Goal: Task Accomplishment & Management: Manage account settings

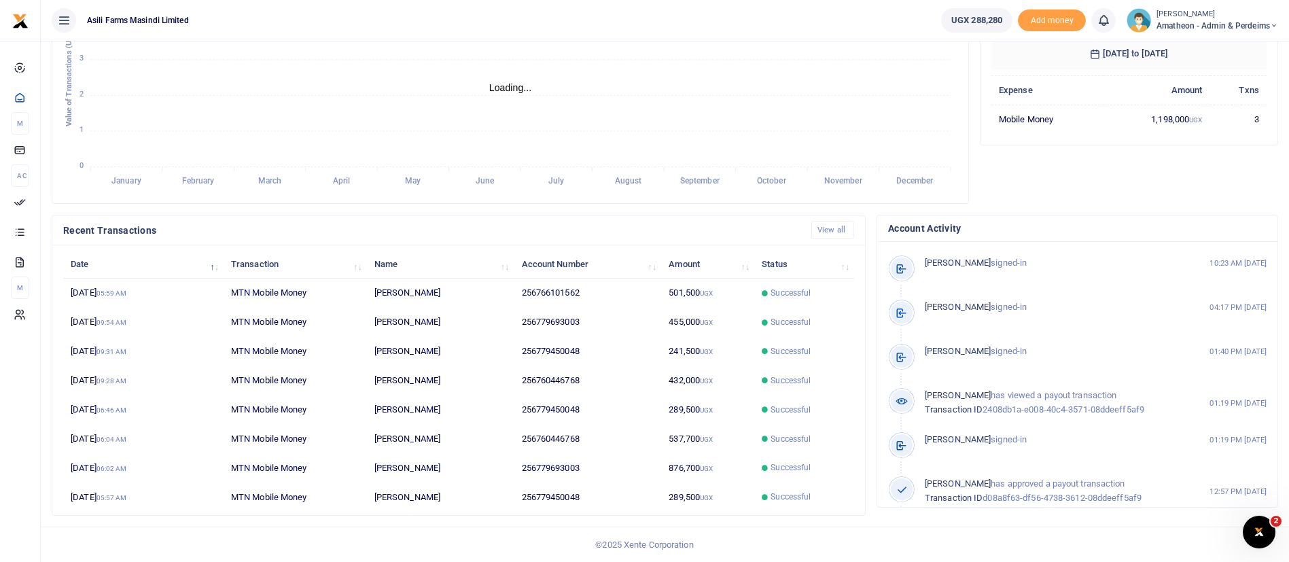
scroll to position [16, 16]
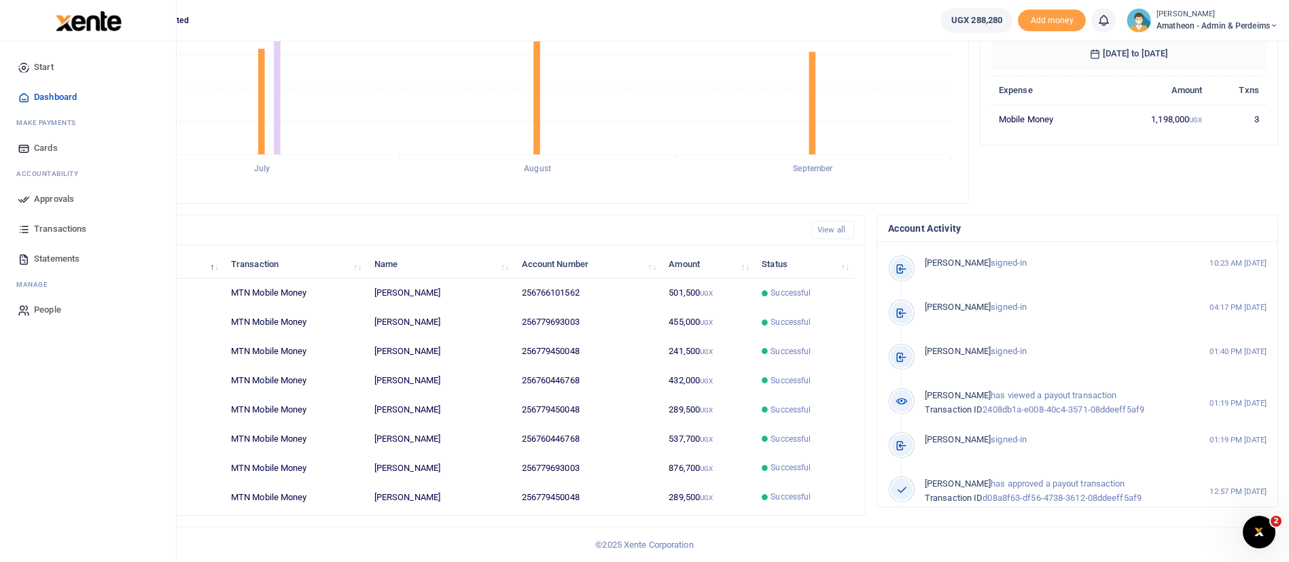
click at [56, 193] on span "Approvals" at bounding box center [54, 199] width 40 height 14
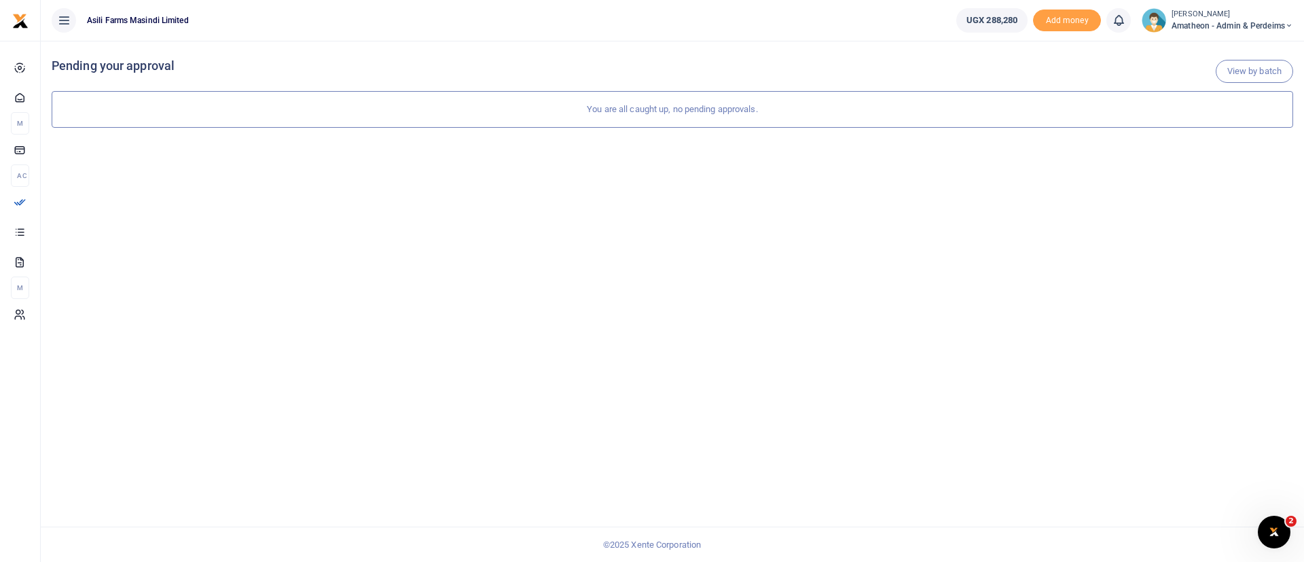
click at [1204, 18] on small "[PERSON_NAME]" at bounding box center [1233, 15] width 122 height 12
click at [1224, 44] on link "Switch accounts" at bounding box center [1241, 49] width 107 height 19
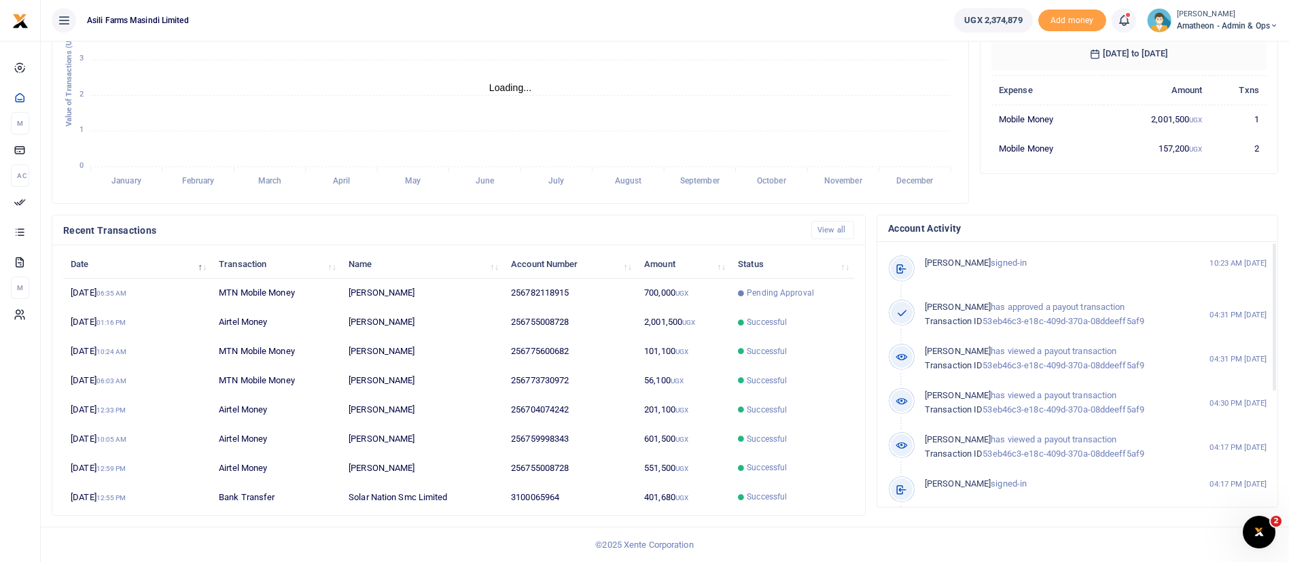
scroll to position [16, 16]
click at [760, 287] on span "Pending Approval" at bounding box center [780, 293] width 67 height 12
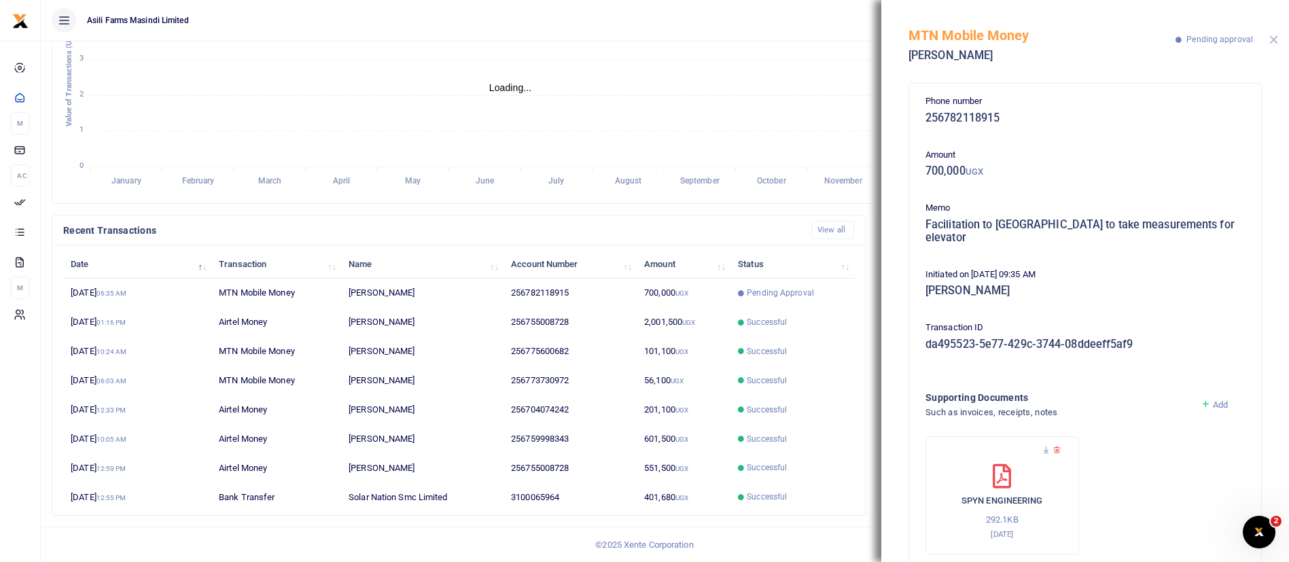
click at [1273, 38] on button "Close" at bounding box center [1273, 39] width 9 height 9
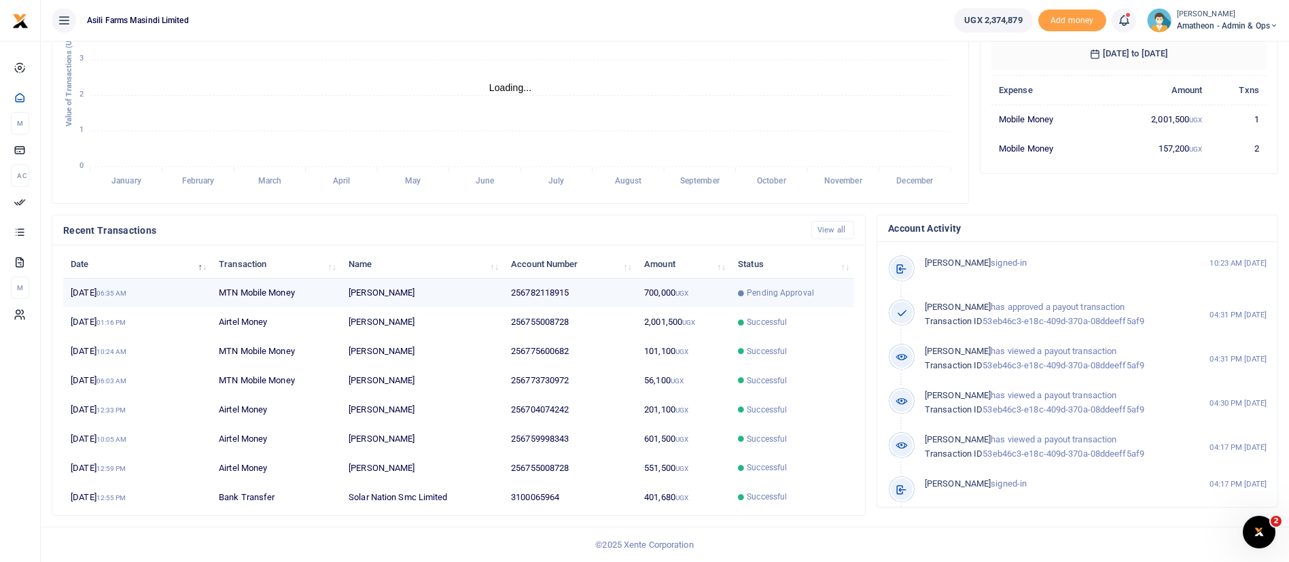
click at [91, 288] on td "26th Sep 2025 06:35 AM" at bounding box center [137, 293] width 148 height 29
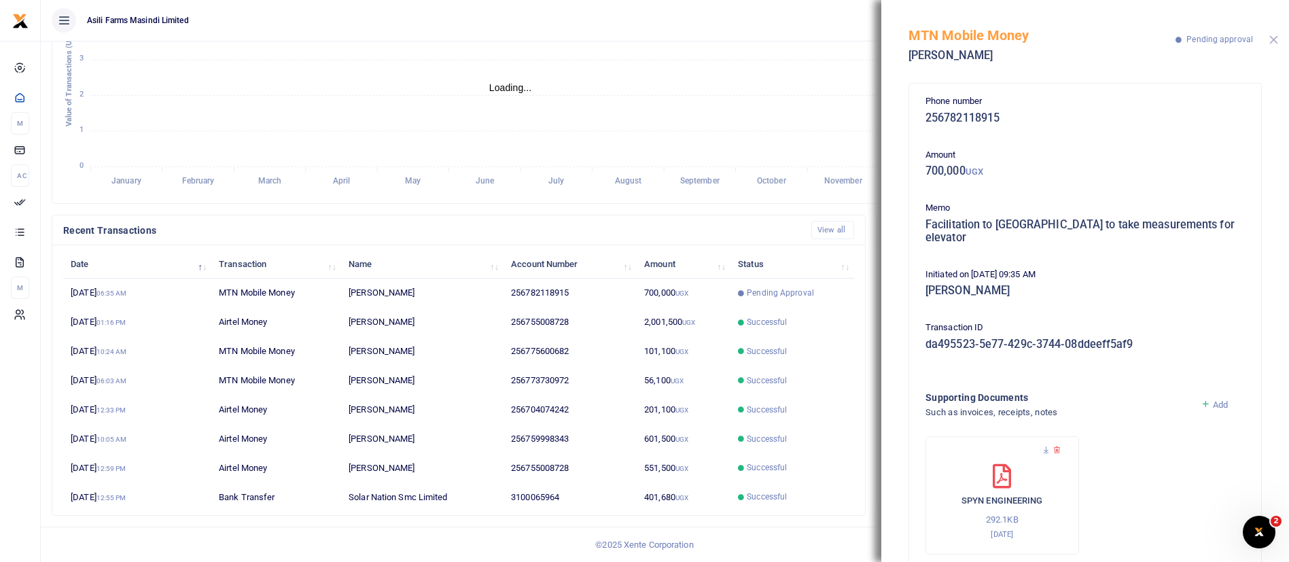
click at [1276, 43] on button "Close" at bounding box center [1273, 39] width 9 height 9
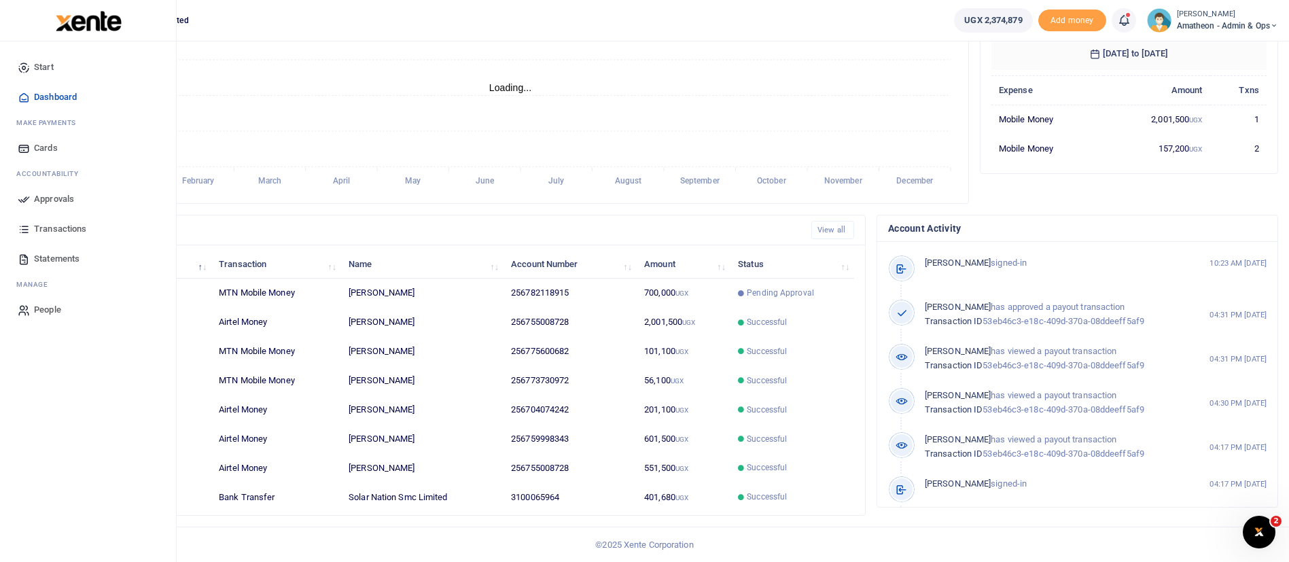
click at [37, 193] on span "Approvals" at bounding box center [54, 199] width 40 height 14
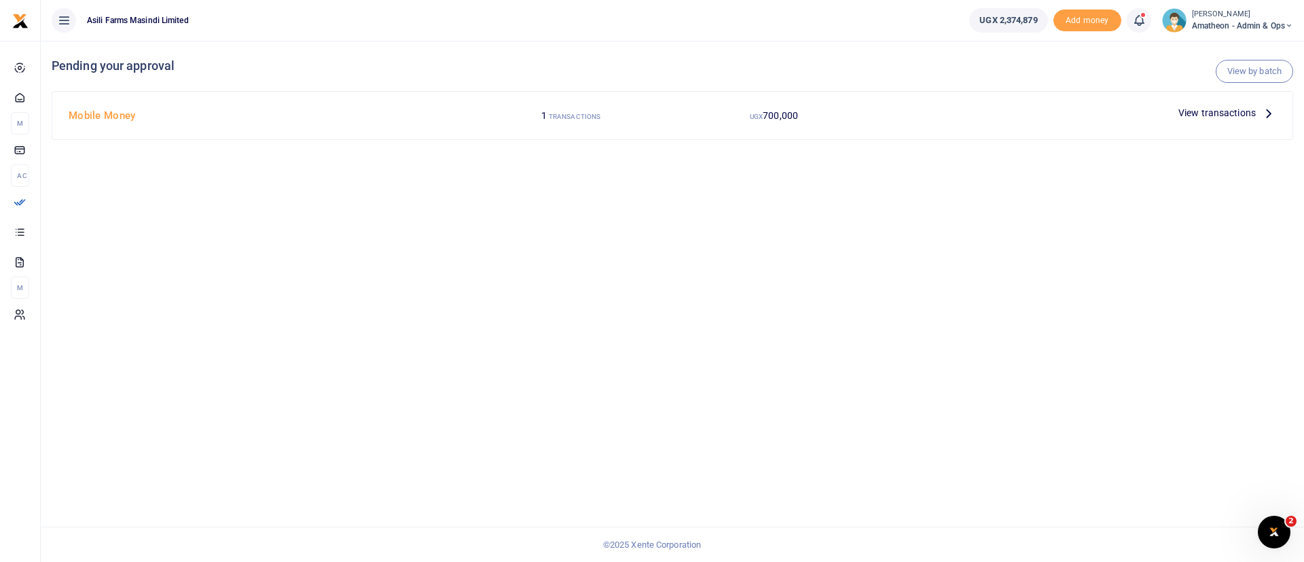
click at [1205, 114] on span "View transactions" at bounding box center [1217, 112] width 77 height 15
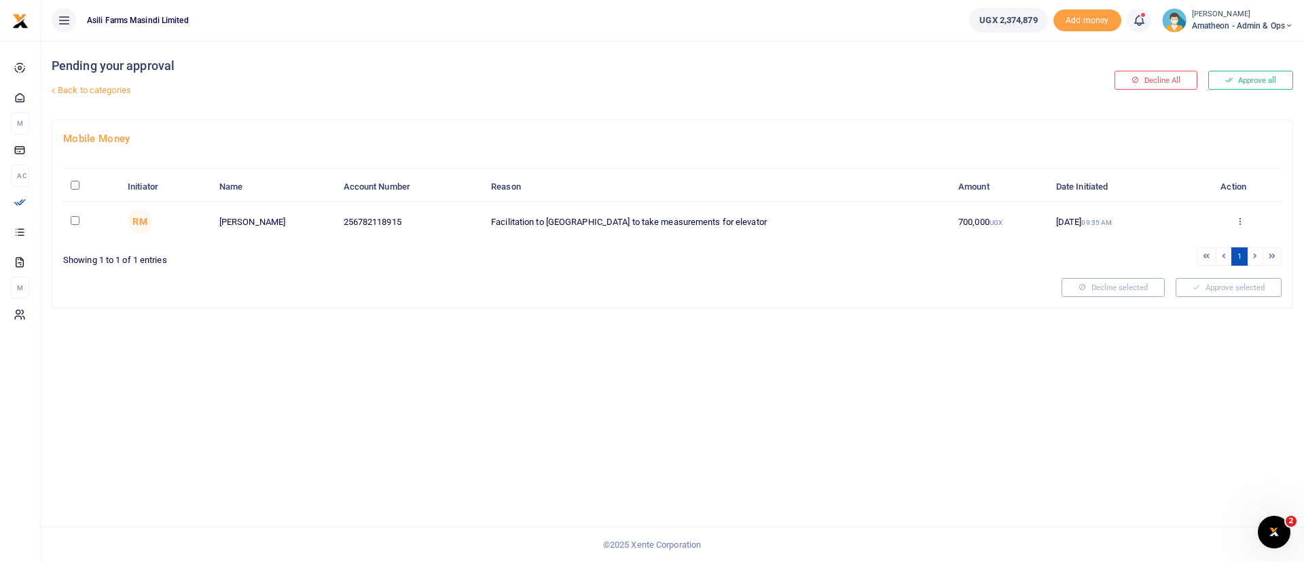
click at [78, 184] on input "\a \a : activate to sort column descending" at bounding box center [75, 185] width 9 height 9
checkbox input "true"
click at [1244, 288] on button "Approve selected (1)" at bounding box center [1225, 287] width 116 height 19
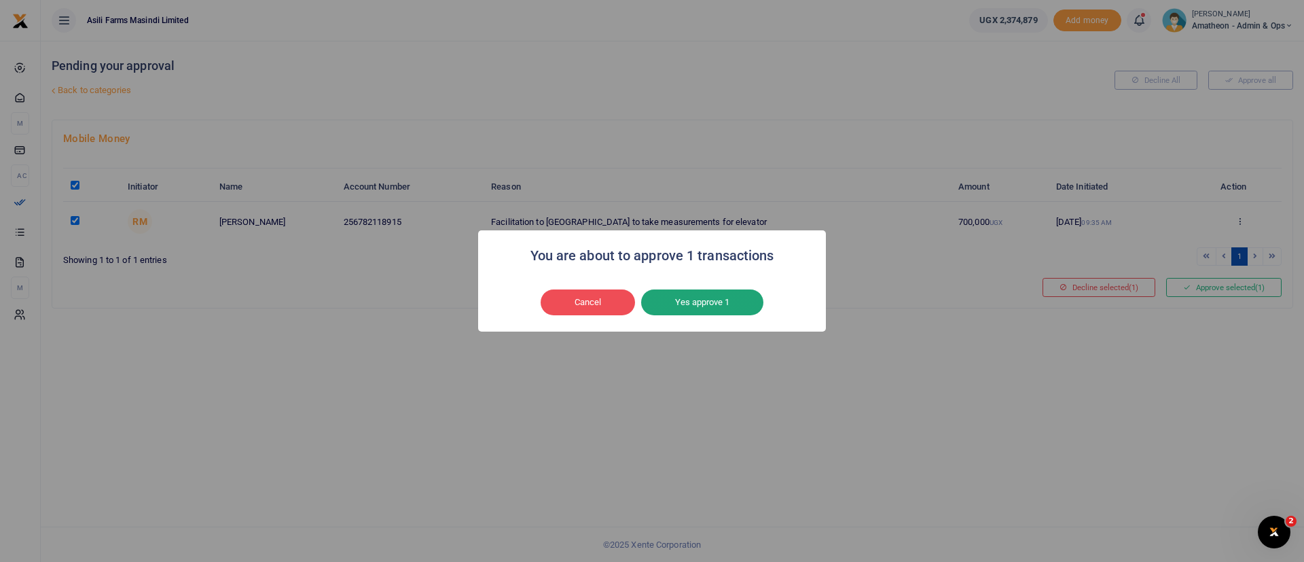
click at [701, 302] on button "Yes approve 1" at bounding box center [702, 302] width 122 height 26
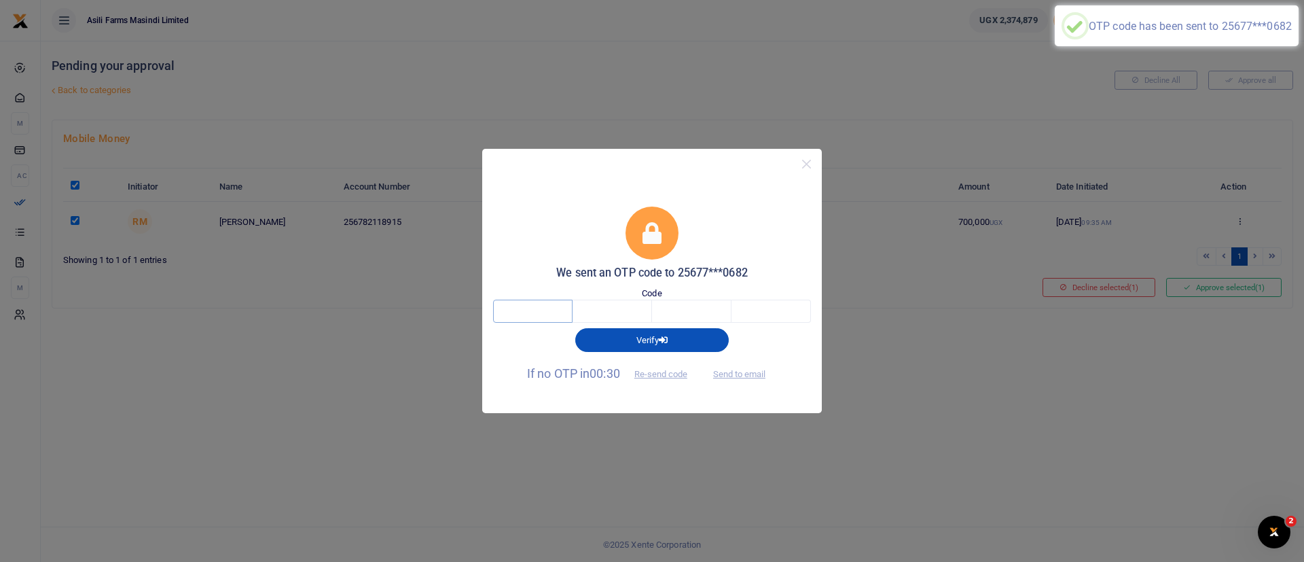
click at [529, 306] on input "text" at bounding box center [532, 311] width 79 height 23
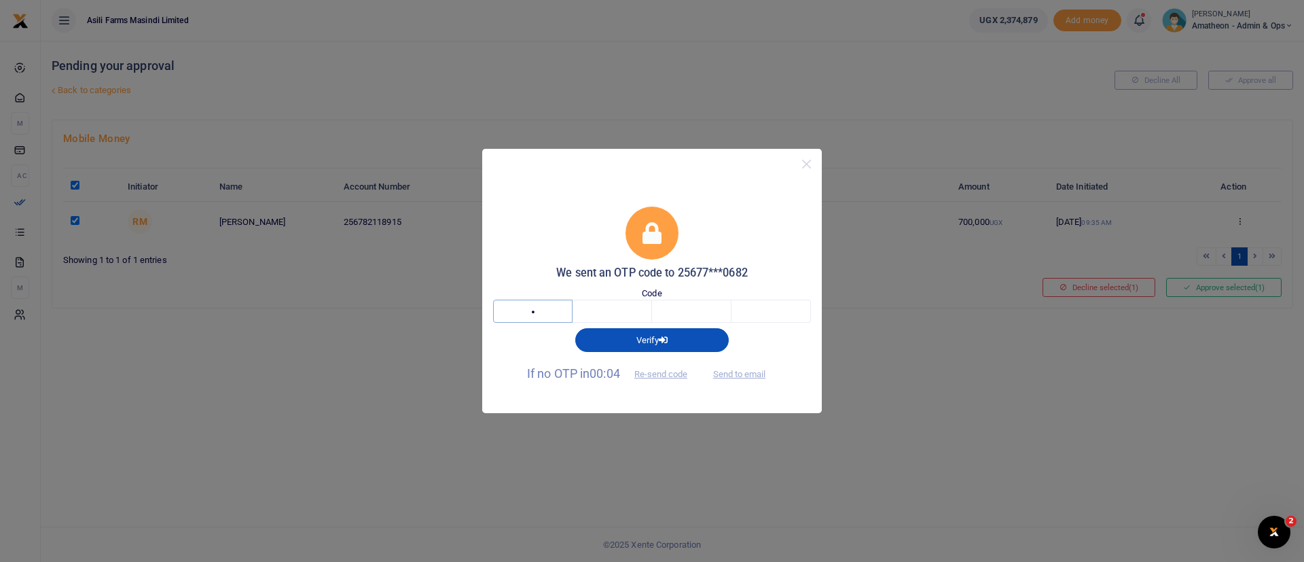
type input "5"
type input "1"
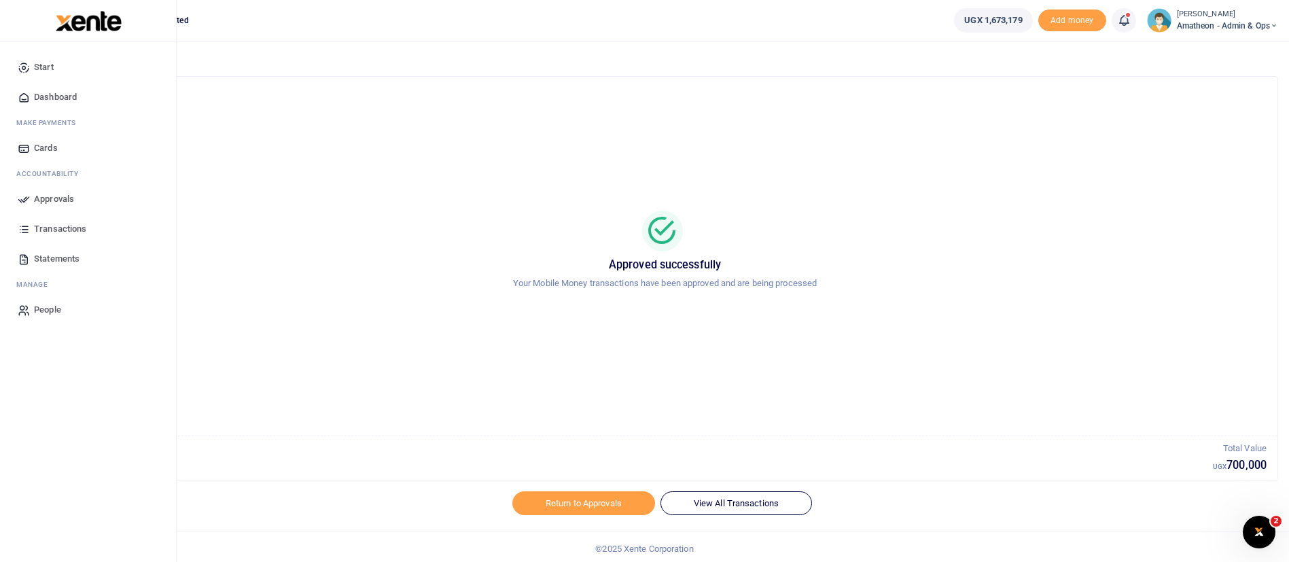
click at [79, 24] on img at bounding box center [89, 21] width 66 height 20
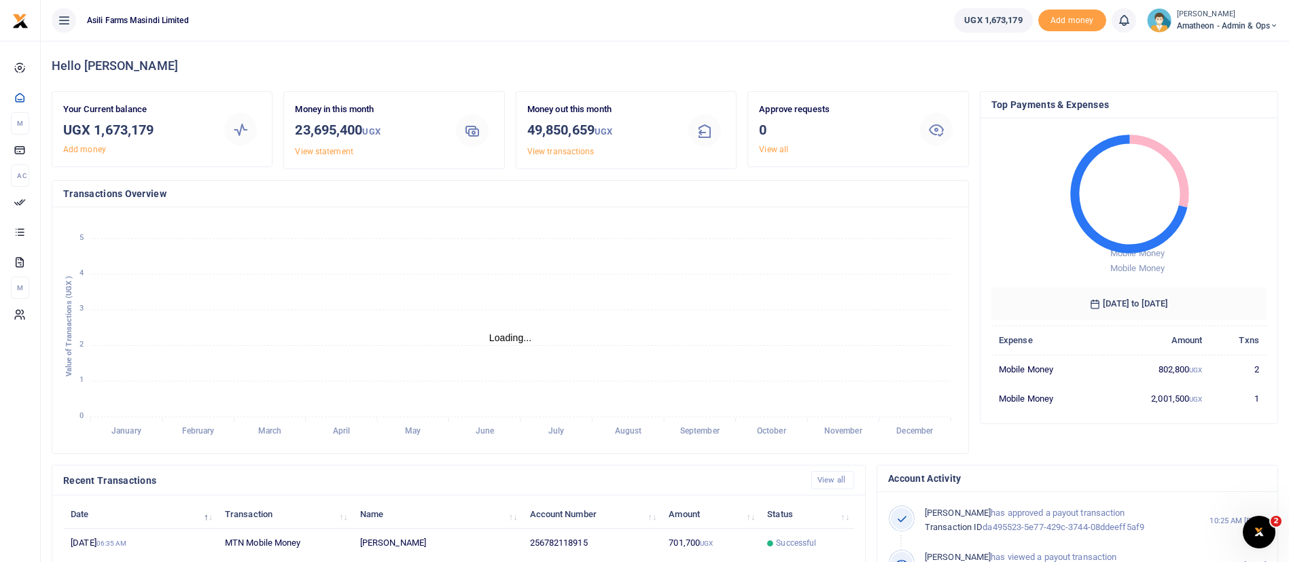
scroll to position [16, 16]
click at [1240, 21] on span "Amatheon - Admin & Ops" at bounding box center [1227, 26] width 101 height 12
click at [1197, 47] on link "Switch accounts" at bounding box center [1226, 49] width 107 height 19
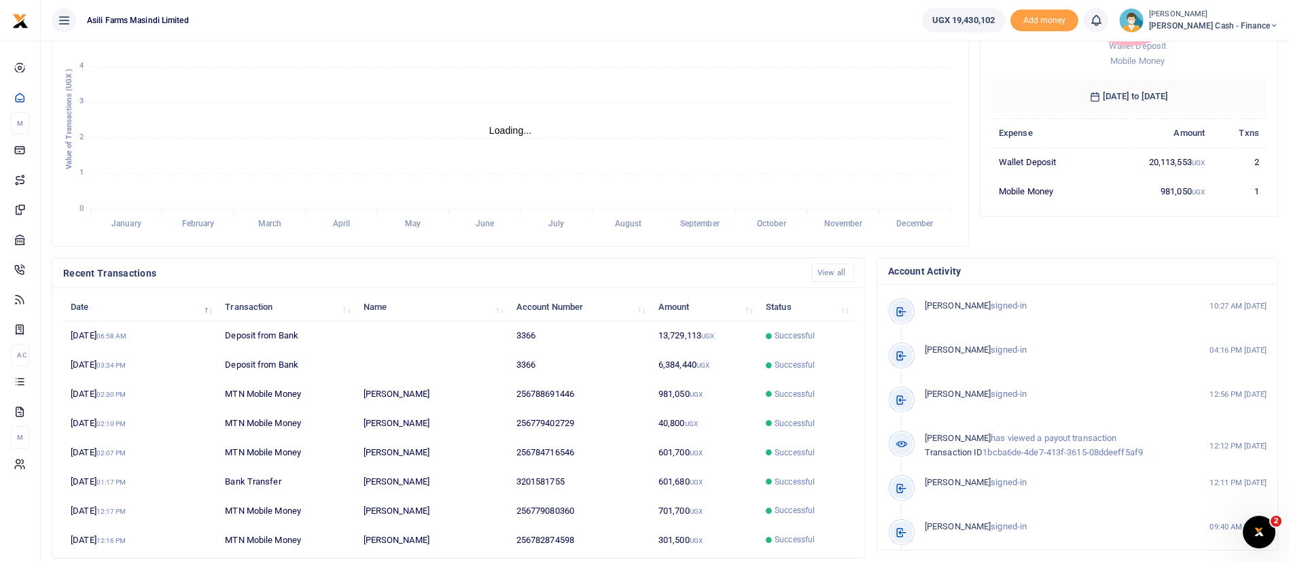
scroll to position [250, 0]
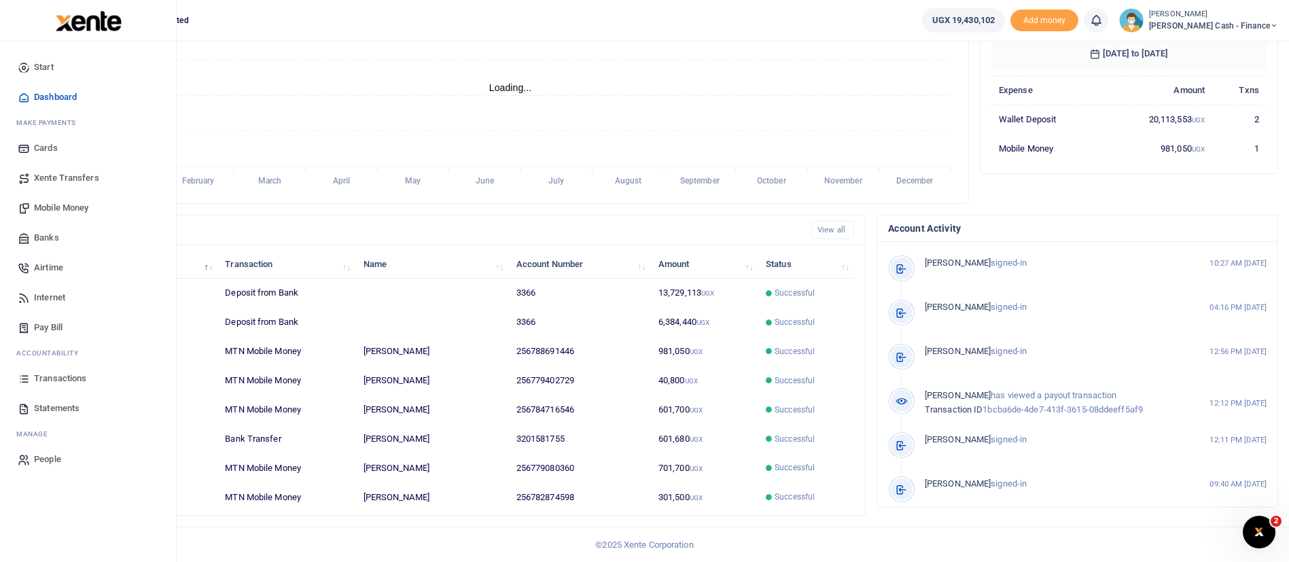
click at [69, 383] on span "Transactions" at bounding box center [60, 379] width 52 height 14
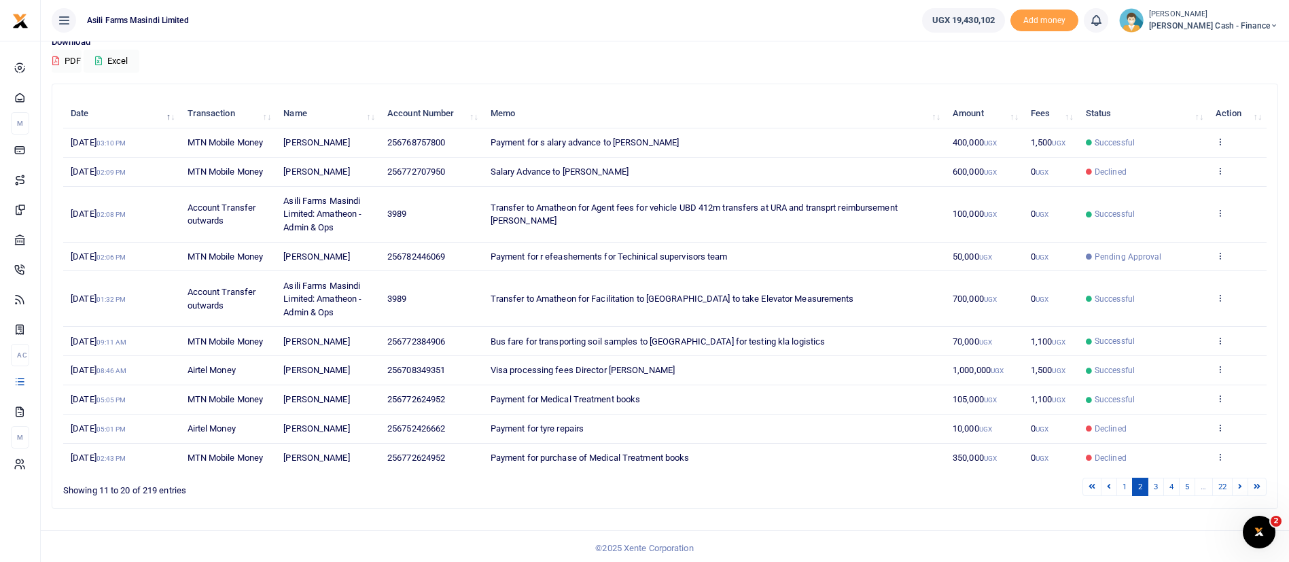
scroll to position [129, 0]
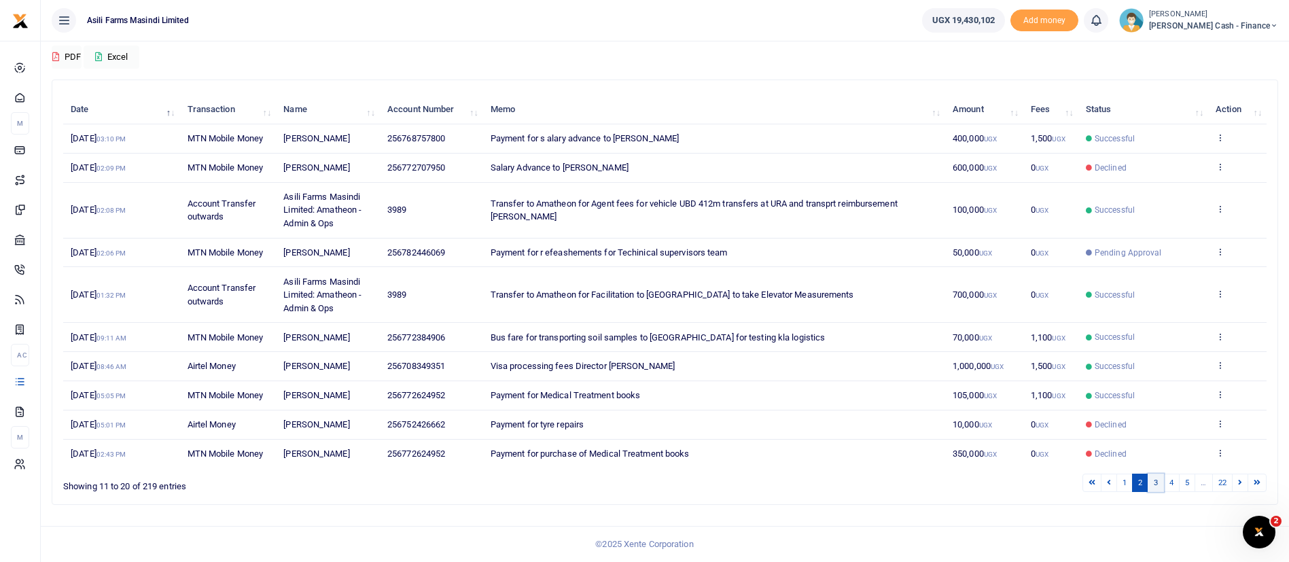
click at [1150, 483] on link "3" at bounding box center [1156, 483] width 16 height 18
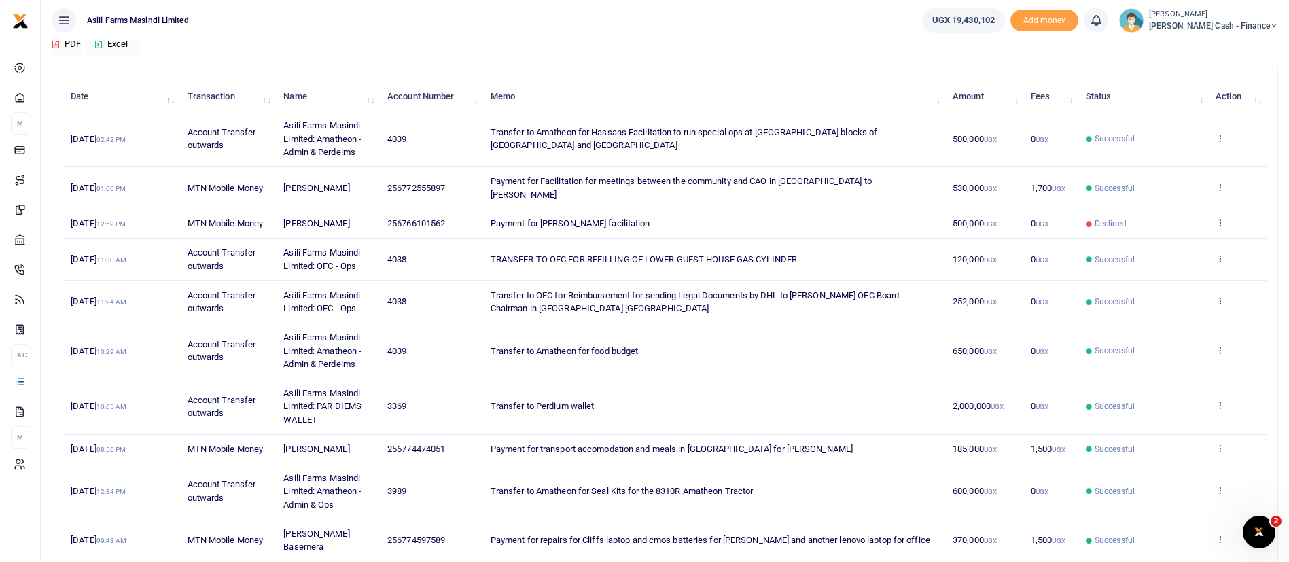
click at [1080, 435] on td "Successful" at bounding box center [1143, 449] width 130 height 29
click at [1220, 443] on icon at bounding box center [1219, 448] width 9 height 10
click at [1188, 448] on link "View details" at bounding box center [1169, 457] width 107 height 19
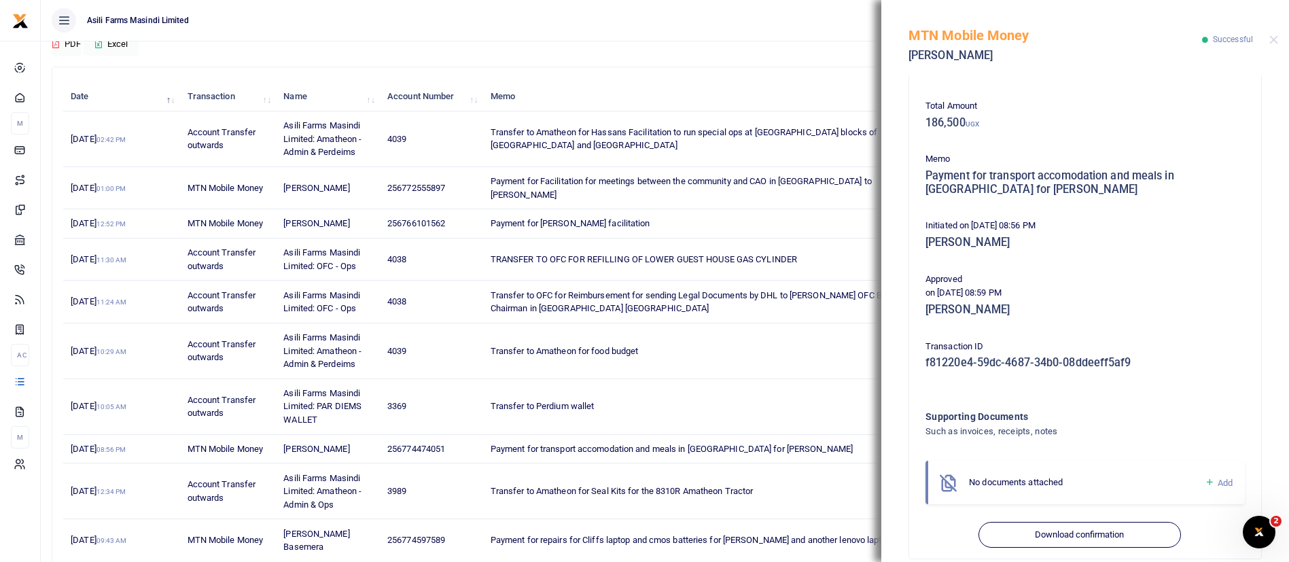
scroll to position [174, 0]
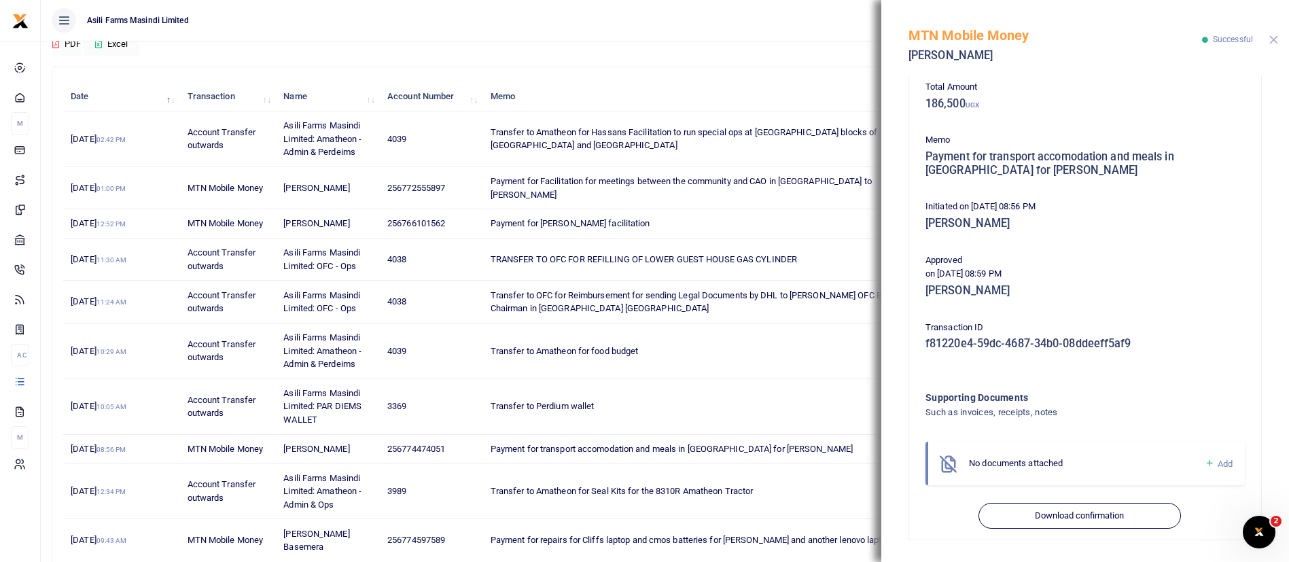
click at [1270, 38] on button "Close" at bounding box center [1273, 39] width 9 height 9
